Goal: Information Seeking & Learning: Find specific fact

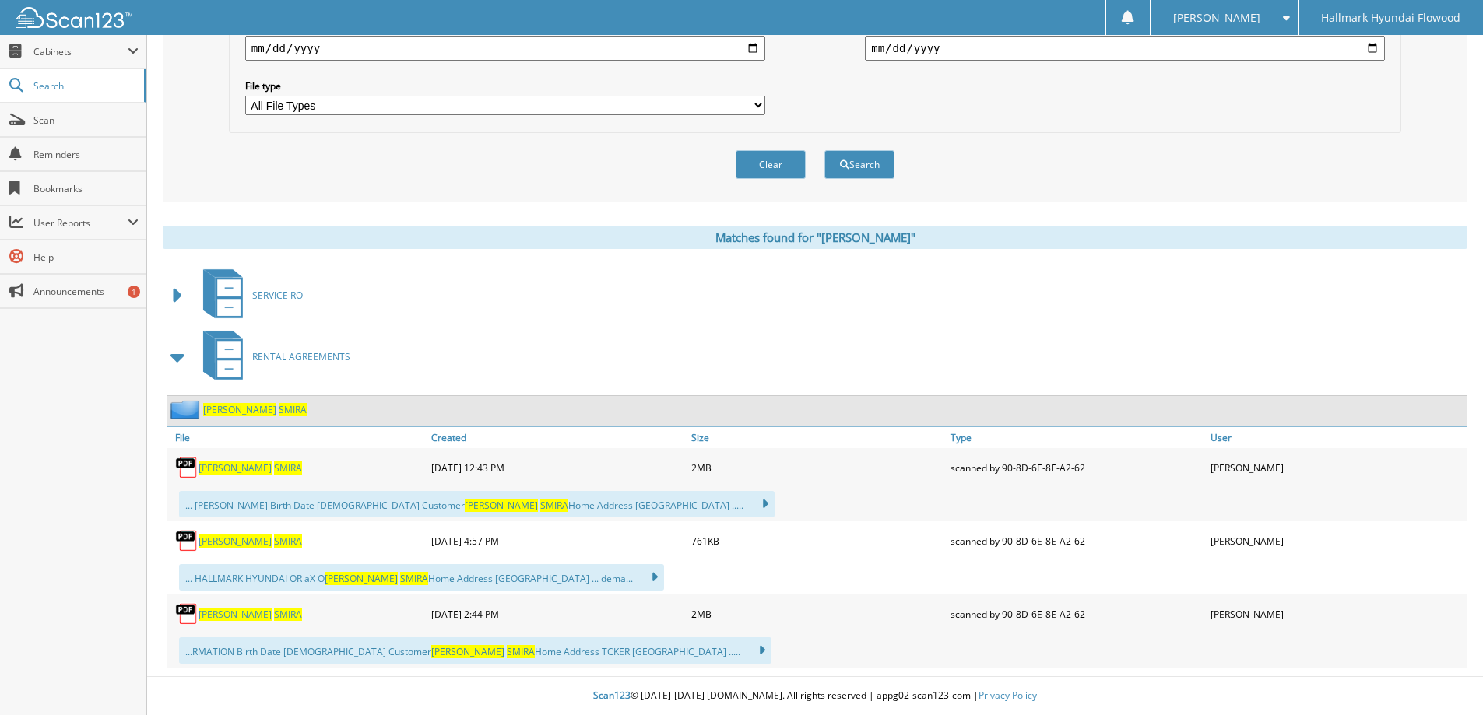
click at [172, 297] on span at bounding box center [178, 296] width 22 height 28
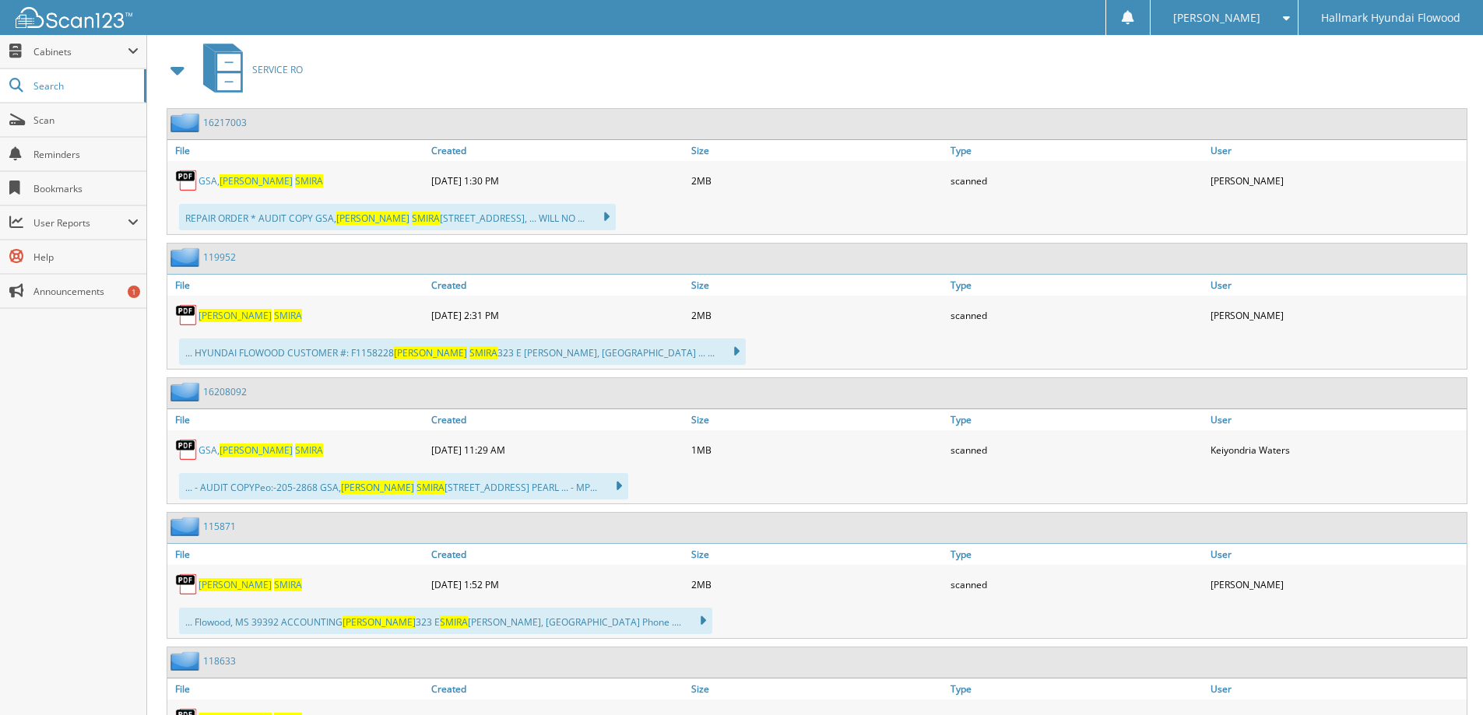
scroll to position [691, 0]
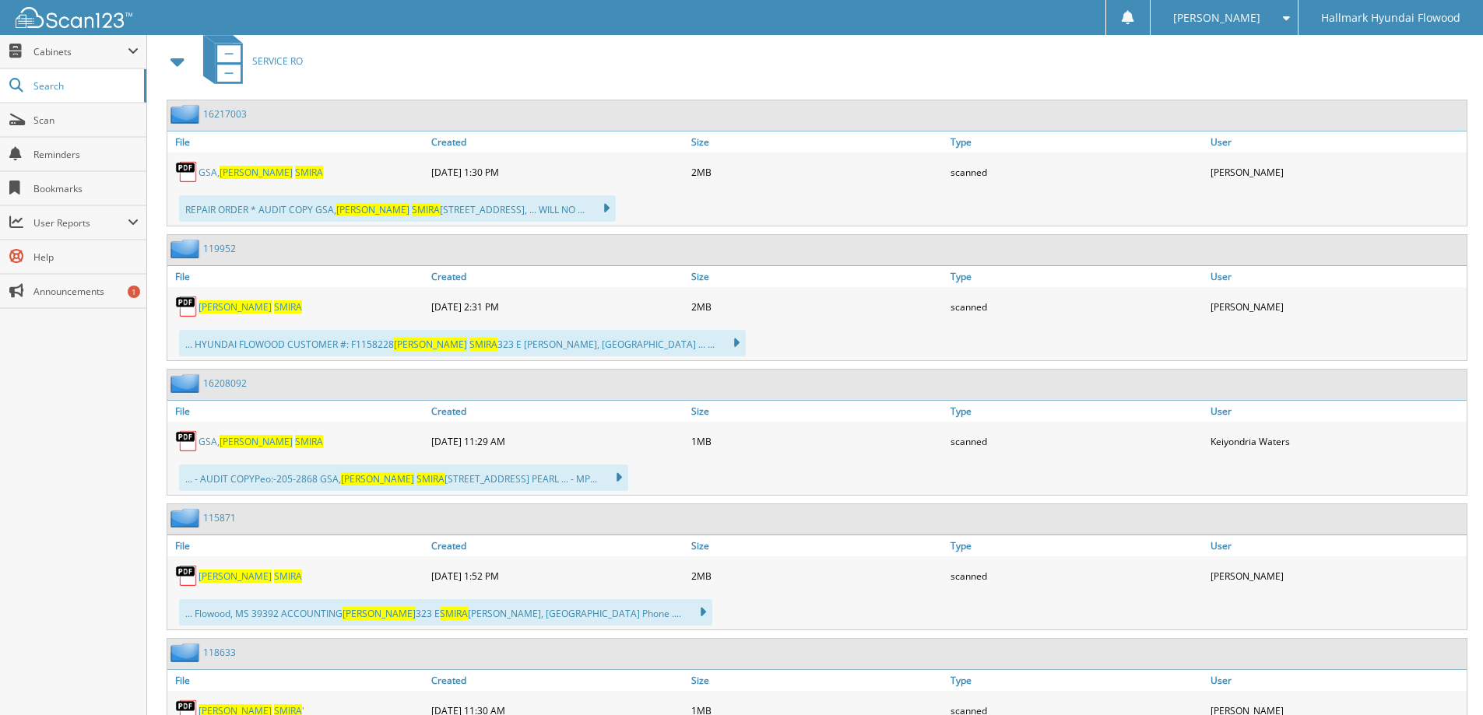
click at [274, 303] on span "SMIRA" at bounding box center [288, 306] width 28 height 13
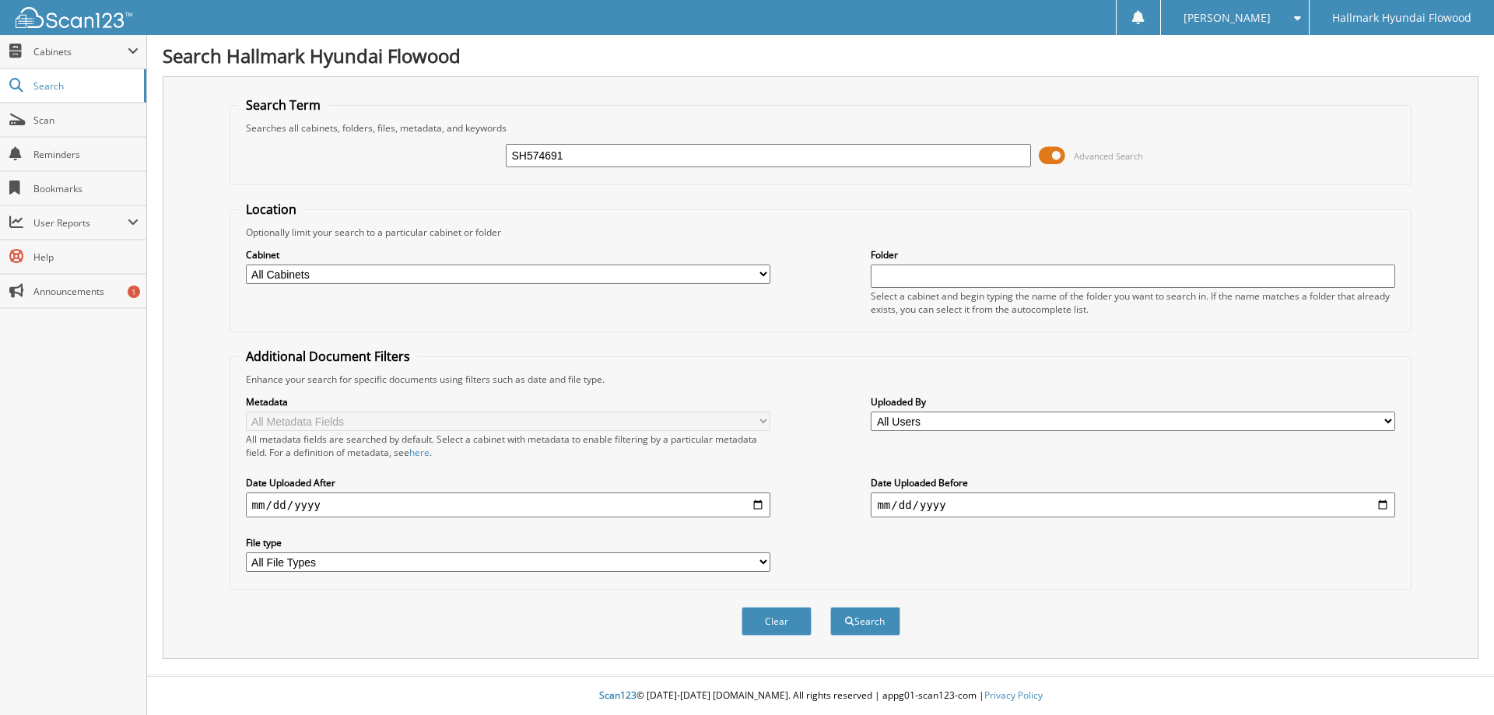
type input "SH574691"
click at [831, 607] on button "Search" at bounding box center [866, 621] width 70 height 29
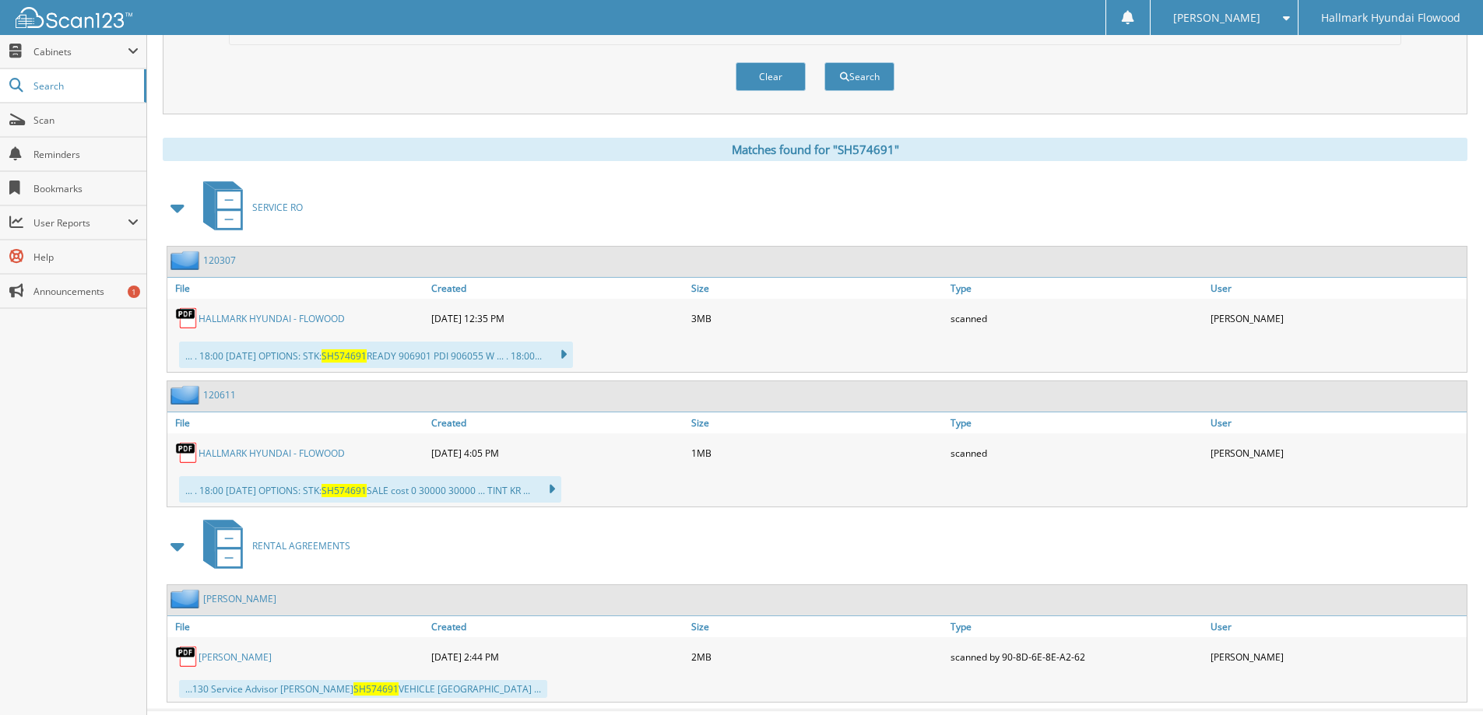
click at [170, 214] on span at bounding box center [178, 208] width 22 height 28
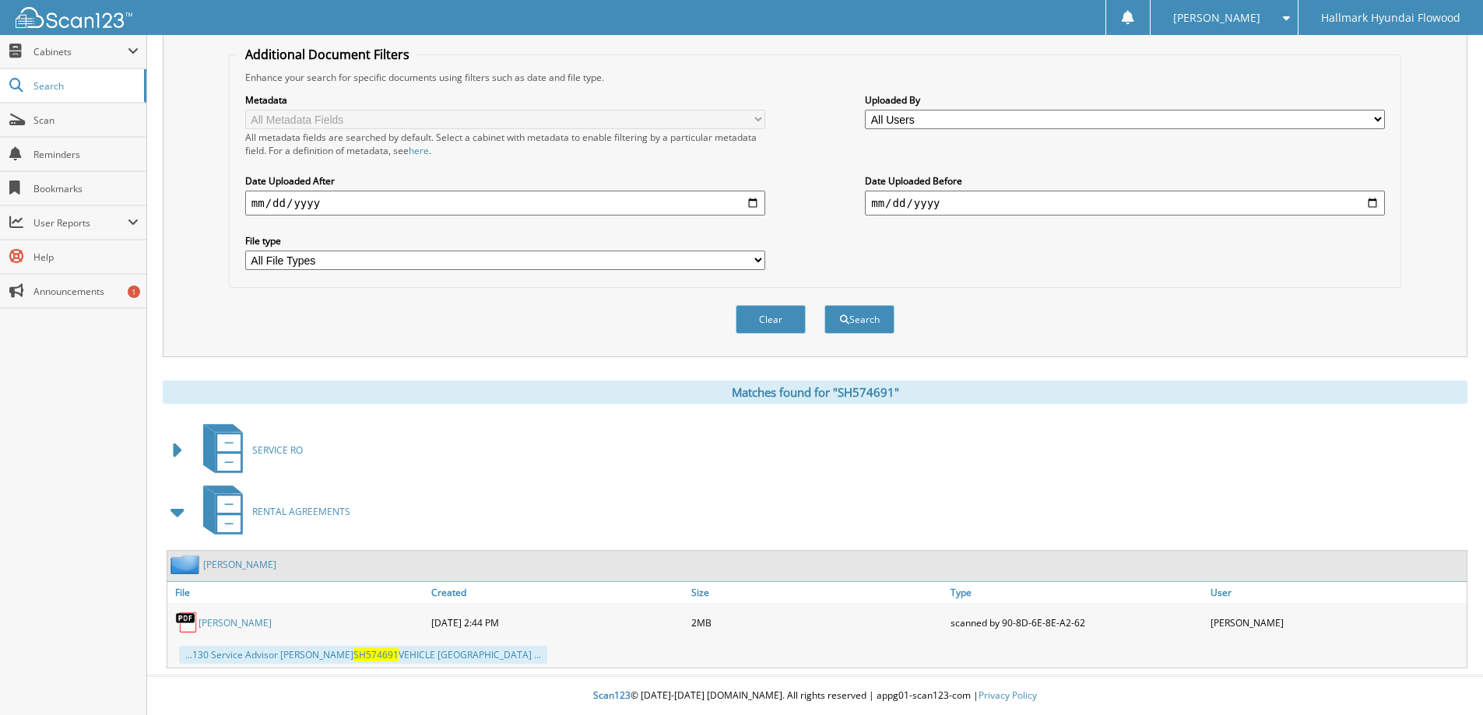
scroll to position [303, 0]
click at [228, 625] on link "SCOTT SMIRA" at bounding box center [234, 622] width 73 height 13
